Goal: Information Seeking & Learning: Learn about a topic

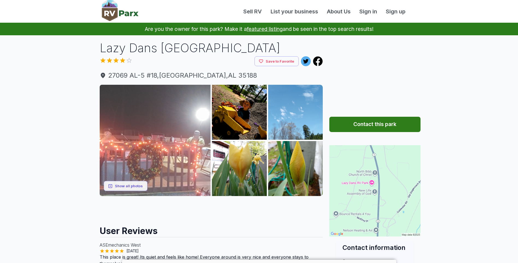
click at [145, 131] on img at bounding box center [155, 140] width 111 height 111
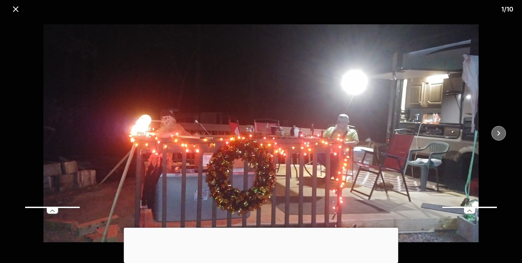
click at [504, 133] on button "close" at bounding box center [499, 133] width 14 height 14
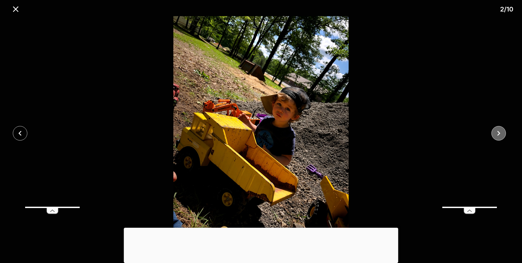
click at [504, 133] on button "close" at bounding box center [499, 133] width 14 height 14
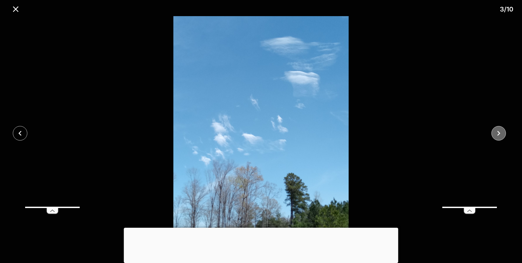
click at [504, 133] on button "close" at bounding box center [499, 133] width 14 height 14
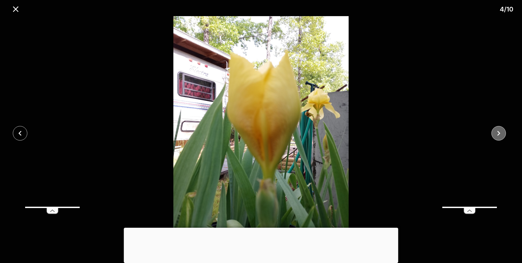
click at [504, 133] on button "close" at bounding box center [499, 133] width 14 height 14
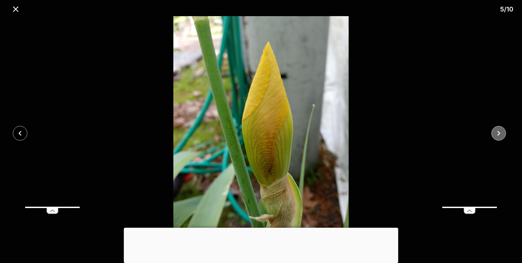
click at [504, 133] on button "close" at bounding box center [499, 133] width 14 height 14
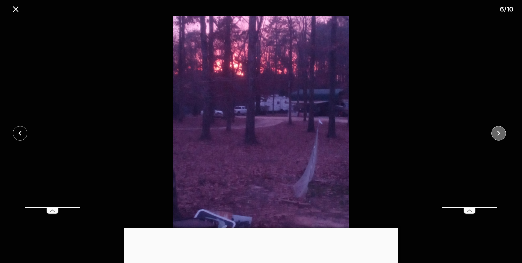
click at [504, 133] on button "close" at bounding box center [499, 133] width 14 height 14
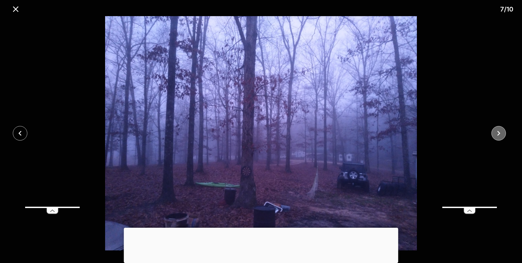
click at [503, 131] on icon "close" at bounding box center [499, 133] width 10 height 10
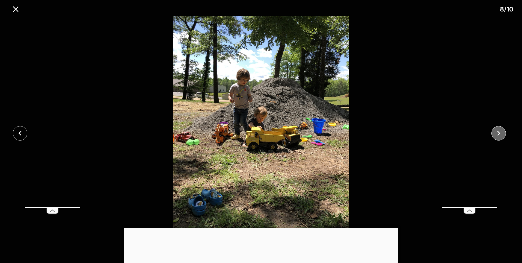
click at [503, 131] on icon "close" at bounding box center [499, 133] width 10 height 10
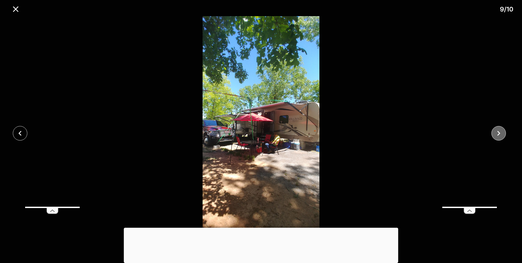
click at [503, 131] on icon "close" at bounding box center [499, 133] width 10 height 10
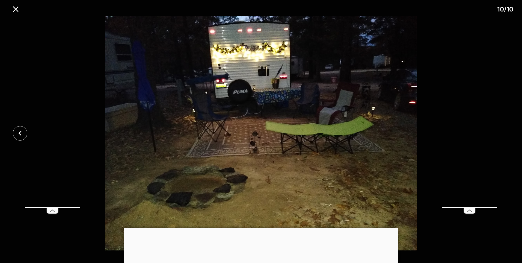
click at [503, 131] on div at bounding box center [261, 133] width 522 height 234
click at [15, 8] on icon "close" at bounding box center [15, 8] width 5 height 5
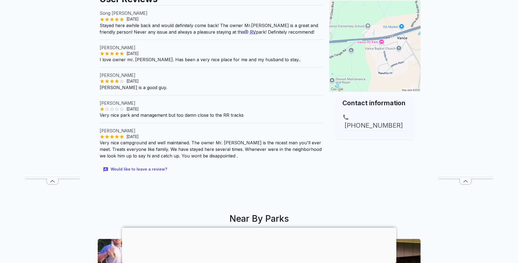
scroll to position [109, 0]
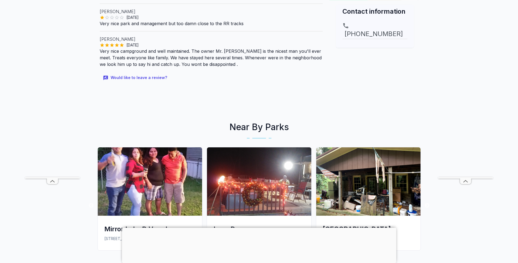
scroll to position [246, 0]
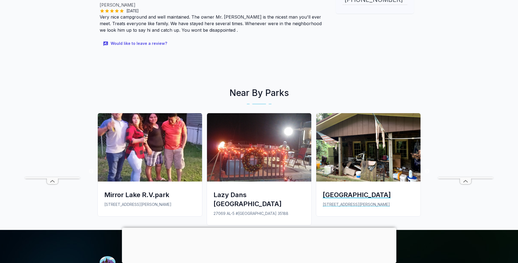
click at [377, 159] on img at bounding box center [368, 147] width 104 height 68
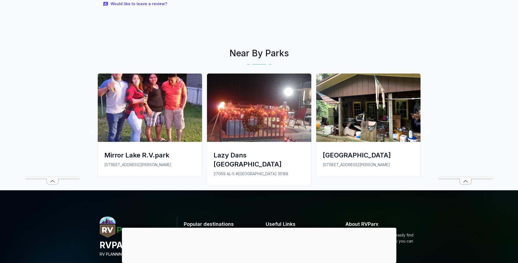
scroll to position [273, 0]
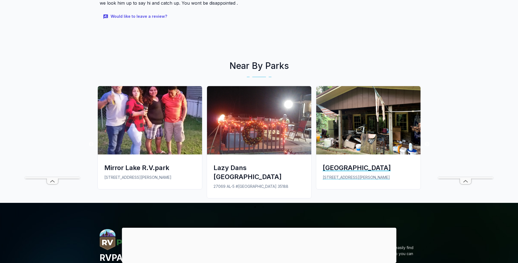
click at [337, 120] on img at bounding box center [368, 120] width 104 height 68
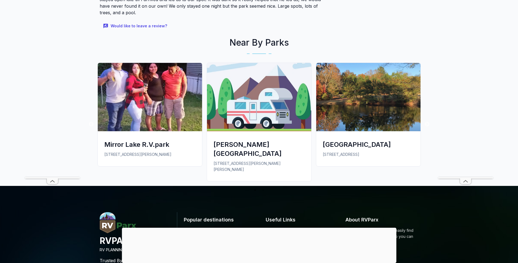
scroll to position [410, 0]
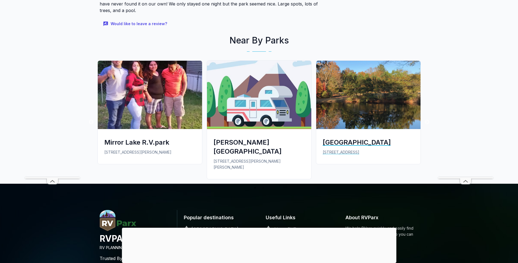
click at [378, 85] on img at bounding box center [368, 95] width 104 height 68
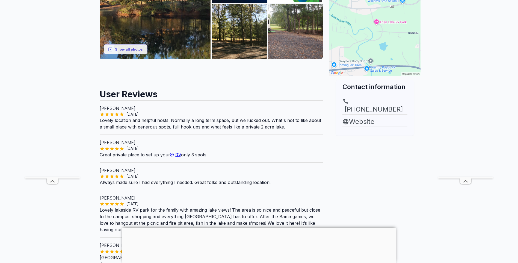
scroll to position [27, 0]
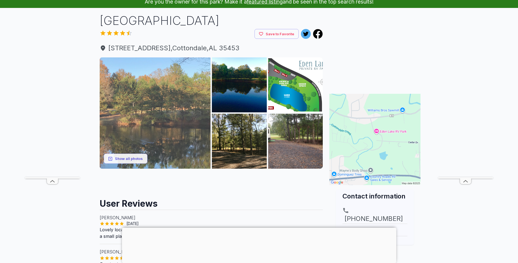
click at [203, 125] on img at bounding box center [155, 112] width 111 height 111
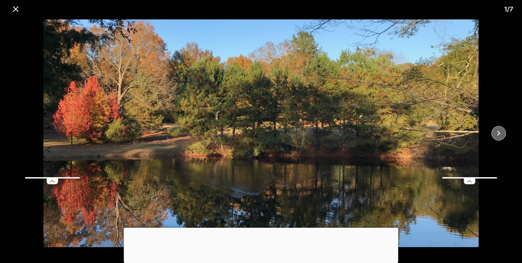
click at [503, 136] on icon "close" at bounding box center [499, 133] width 10 height 10
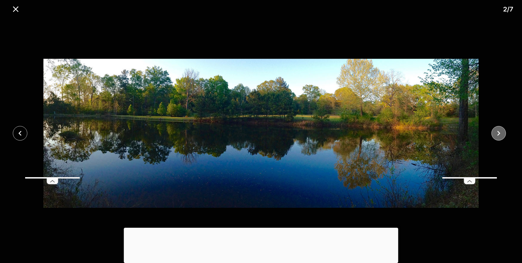
click at [503, 136] on icon "close" at bounding box center [499, 133] width 10 height 10
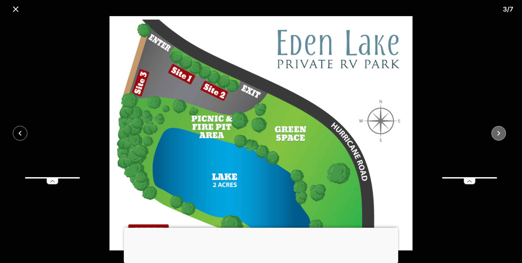
click at [502, 137] on icon "close" at bounding box center [499, 133] width 10 height 10
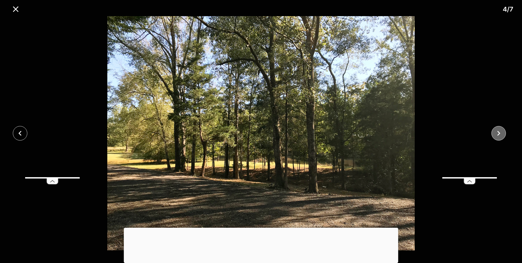
click at [502, 137] on icon "close" at bounding box center [499, 133] width 10 height 10
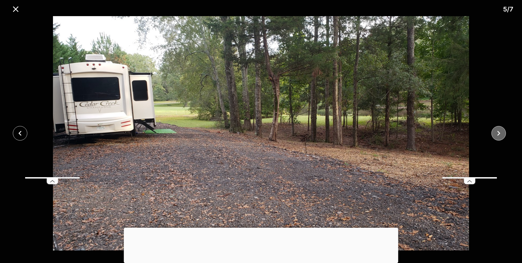
click at [502, 137] on icon "close" at bounding box center [499, 133] width 10 height 10
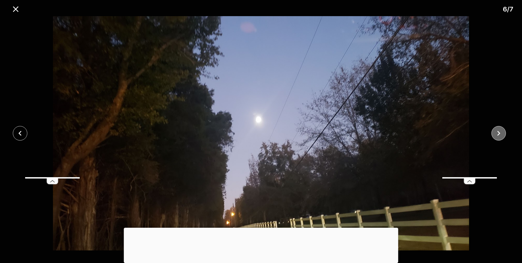
click at [502, 137] on icon "close" at bounding box center [499, 133] width 10 height 10
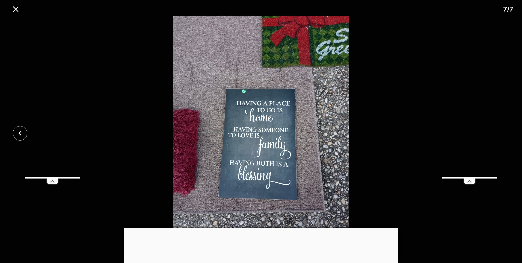
click at [502, 137] on div at bounding box center [261, 133] width 522 height 234
click at [12, 5] on icon "close" at bounding box center [16, 9] width 10 height 10
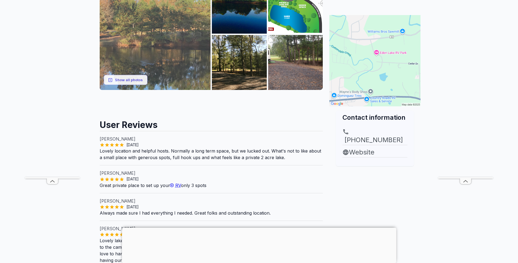
scroll to position [109, 0]
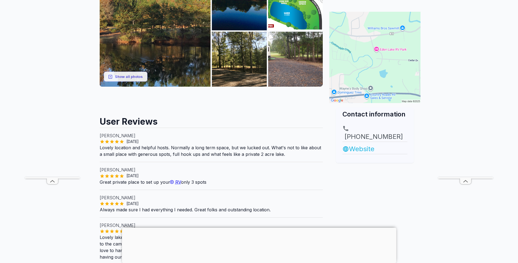
click at [368, 144] on link "Website" at bounding box center [375, 149] width 65 height 10
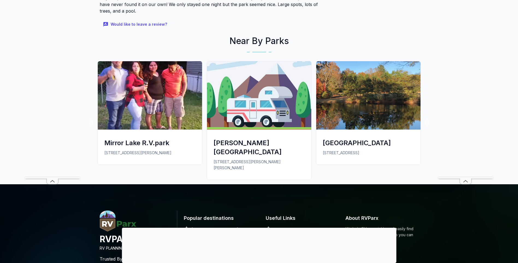
scroll to position [300, 0]
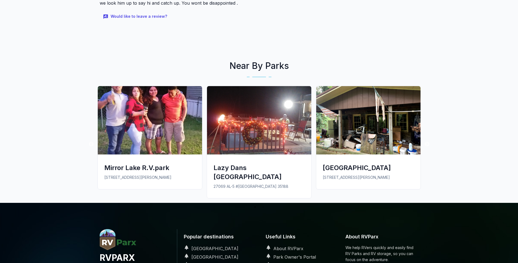
scroll to position [273, 0]
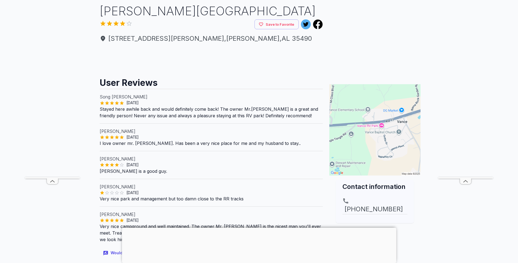
scroll to position [27, 0]
